Goal: Transaction & Acquisition: Purchase product/service

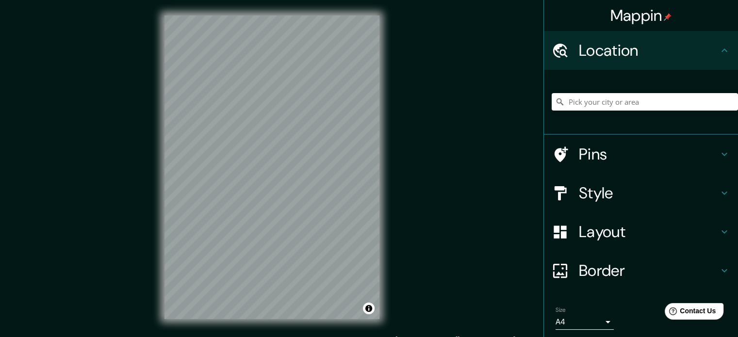
click at [422, 165] on div "Mappin Location Pins Style Layout Border Choose a border. Hint : you can make l…" at bounding box center [369, 175] width 738 height 350
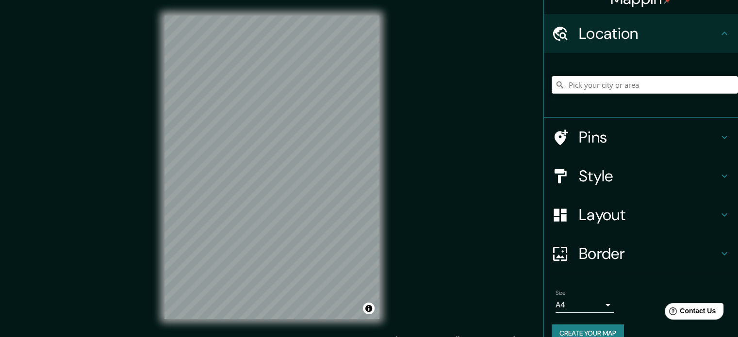
scroll to position [33, 0]
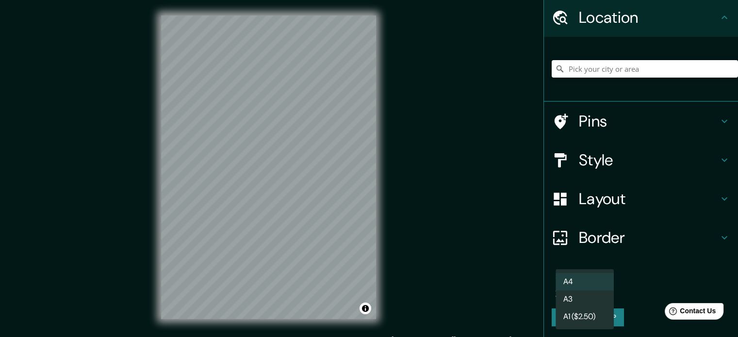
click at [594, 286] on body "Mappin Location Pins Style Layout Border Choose a border. Hint : you can make l…" at bounding box center [369, 168] width 738 height 337
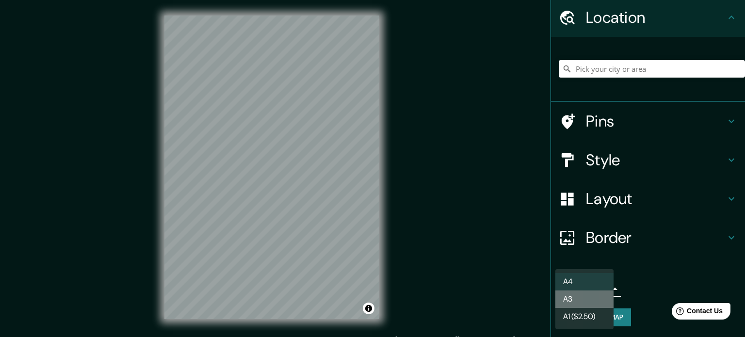
click at [588, 301] on li "A3" at bounding box center [585, 299] width 58 height 17
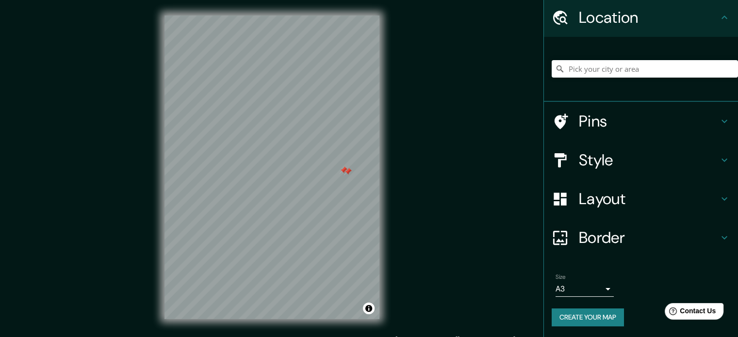
click at [344, 172] on div at bounding box center [344, 170] width 8 height 8
click at [347, 173] on div at bounding box center [348, 172] width 8 height 8
click at [608, 184] on div "Layout" at bounding box center [641, 199] width 194 height 39
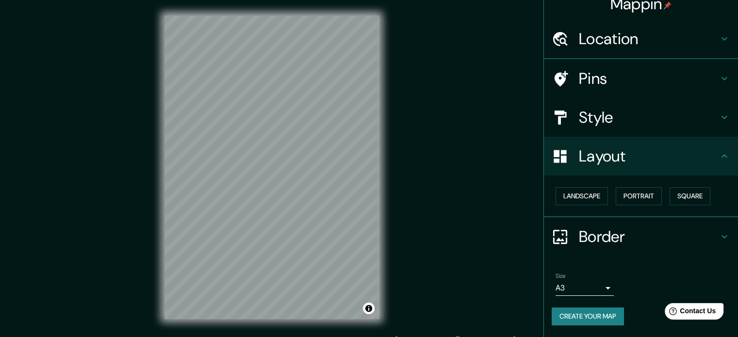
scroll to position [11, 0]
click at [670, 195] on button "Square" at bounding box center [690, 197] width 41 height 18
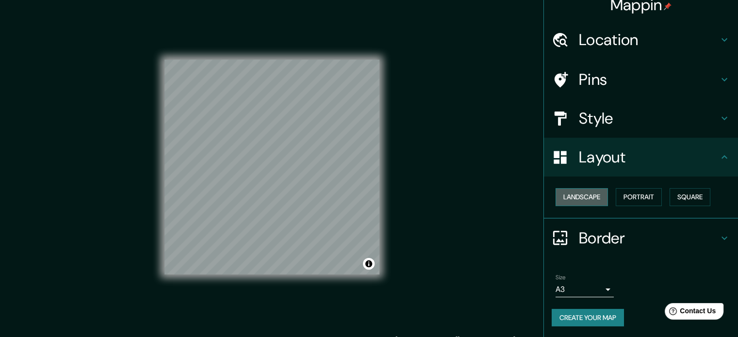
click at [580, 195] on button "Landscape" at bounding box center [582, 197] width 52 height 18
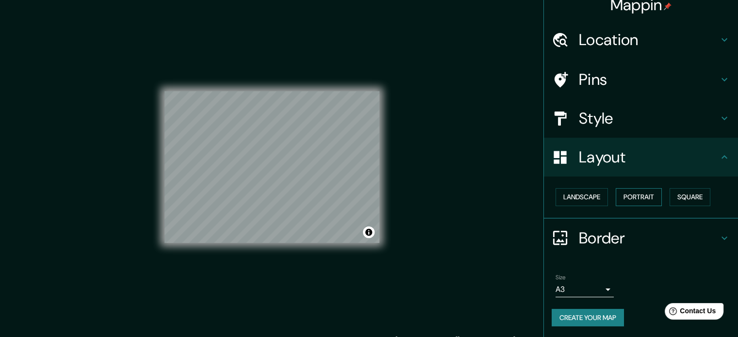
click at [625, 195] on button "Portrait" at bounding box center [639, 197] width 46 height 18
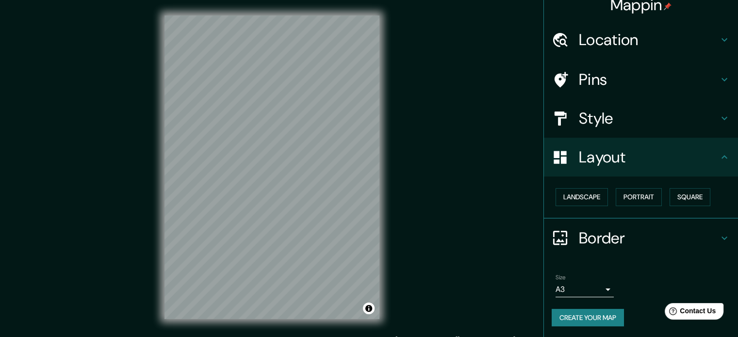
click at [628, 124] on h4 "Style" at bounding box center [649, 118] width 140 height 19
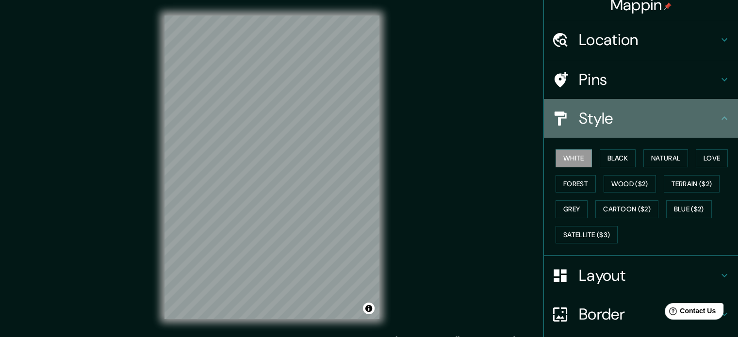
click at [627, 122] on h4 "Style" at bounding box center [649, 118] width 140 height 19
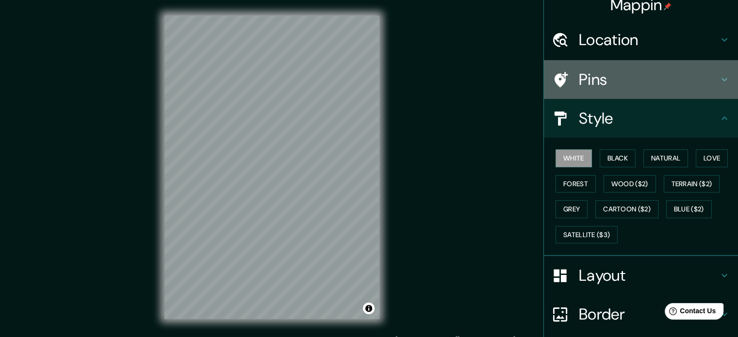
click at [637, 79] on h4 "Pins" at bounding box center [649, 79] width 140 height 19
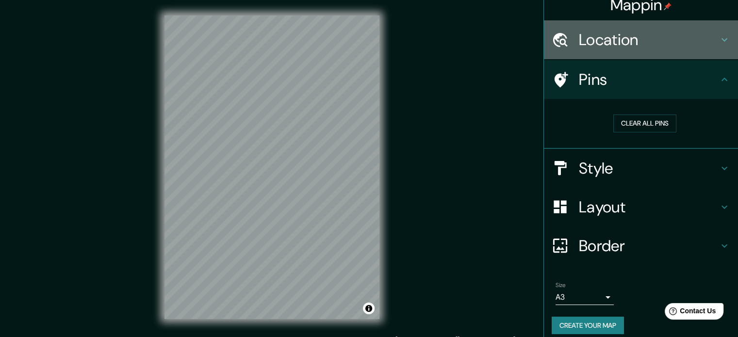
click at [649, 42] on h4 "Location" at bounding box center [649, 39] width 140 height 19
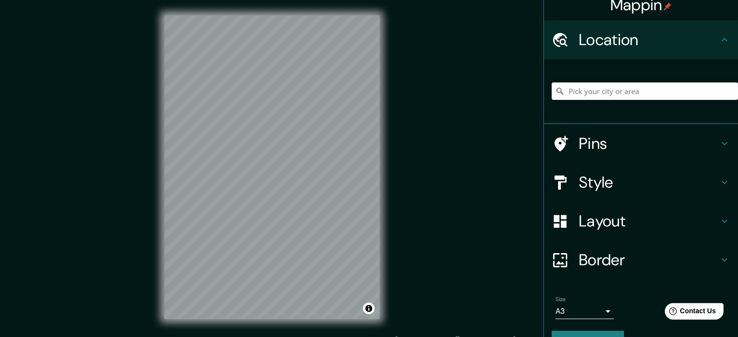
click at [649, 42] on h4 "Location" at bounding box center [649, 39] width 140 height 19
click at [594, 267] on h4 "Border" at bounding box center [649, 259] width 140 height 19
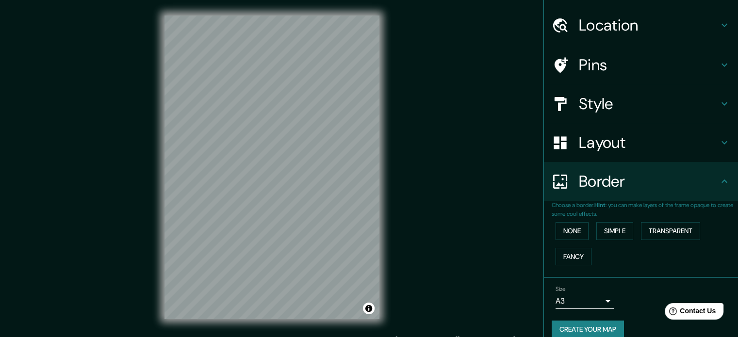
scroll to position [37, 0]
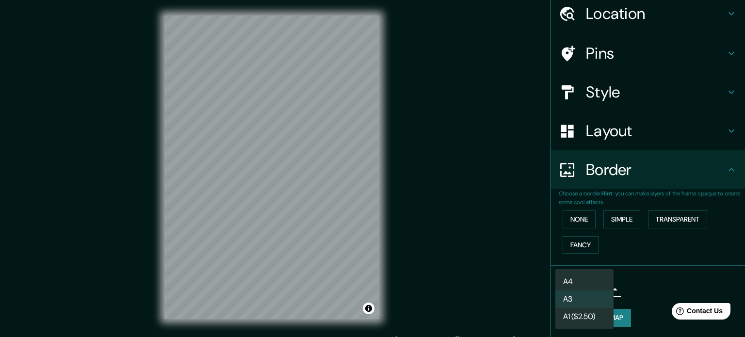
click at [596, 284] on body "Mappin Location Pins Style Layout Border Choose a border. Hint : you can make l…" at bounding box center [372, 168] width 745 height 337
click at [624, 286] on div at bounding box center [372, 168] width 745 height 337
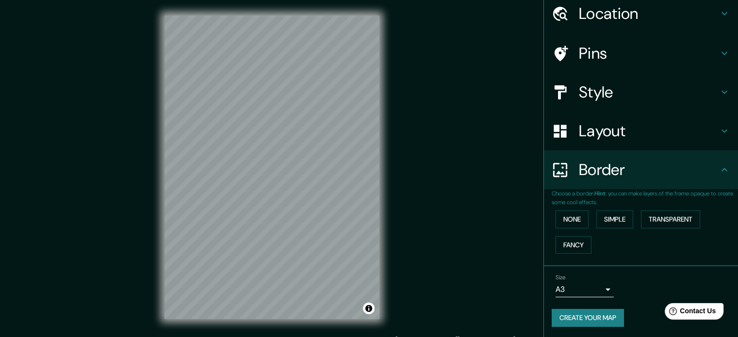
click at [584, 312] on button "Create your map" at bounding box center [588, 318] width 72 height 18
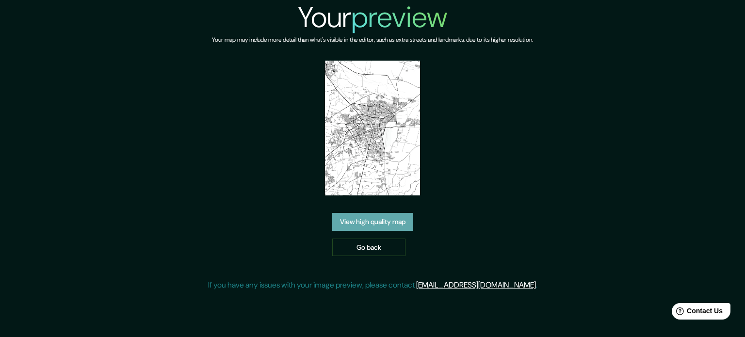
click at [369, 223] on link "View high quality map" at bounding box center [372, 222] width 81 height 18
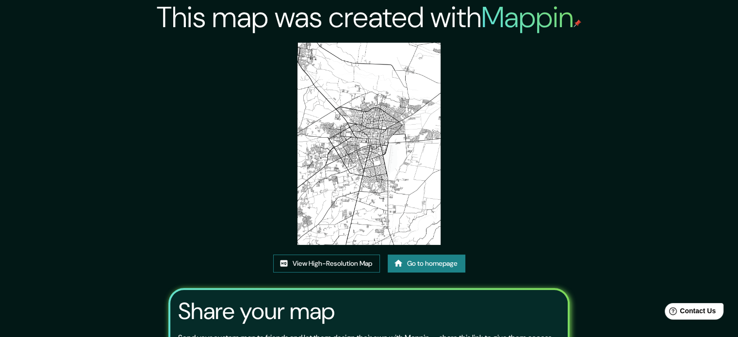
click at [349, 261] on link "View High-Resolution Map" at bounding box center [326, 264] width 107 height 18
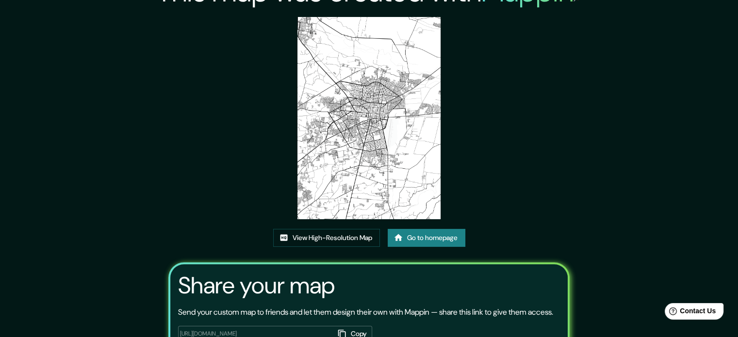
scroll to position [10, 0]
